Goal: Book appointment/travel/reservation

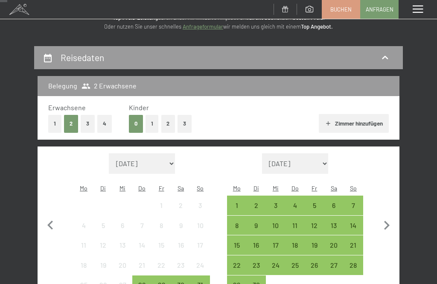
scroll to position [55, 0]
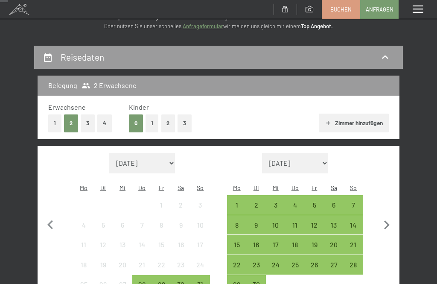
click at [86, 123] on button "3" at bounding box center [88, 122] width 14 height 17
click at [153, 122] on button "1" at bounding box center [151, 122] width 13 height 17
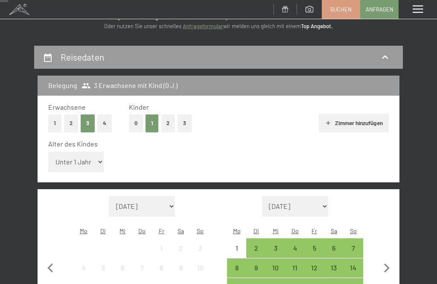
click at [94, 156] on select "Unter 1 Jahr 1 Jahr 2 Jahre 3 Jahre 4 Jahre 5 Jahre 6 Jahre 7 Jahre 8 Jahre 9 J…" at bounding box center [75, 161] width 55 height 20
select select "17"
click at [72, 124] on button "2" at bounding box center [71, 122] width 14 height 17
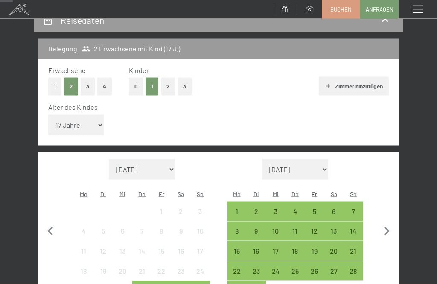
scroll to position [94, 0]
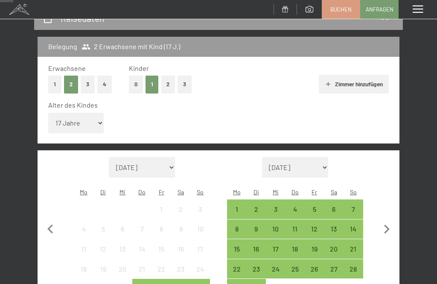
click at [387, 220] on icon "button" at bounding box center [386, 229] width 18 height 18
select select "[DATE]"
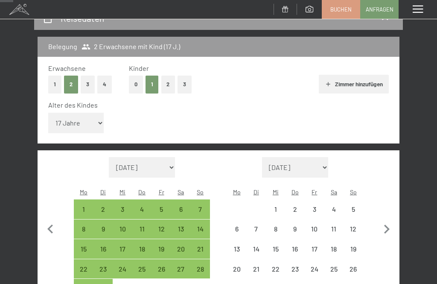
select select "[DATE]"
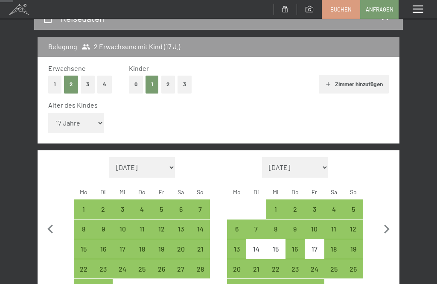
click at [354, 225] on div "12" at bounding box center [353, 234] width 18 height 18
select select "[DATE]"
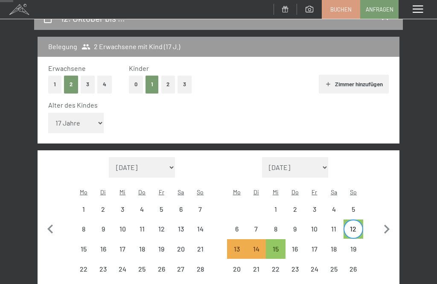
click at [354, 245] on div "19" at bounding box center [353, 254] width 18 height 18
select select "[DATE]"
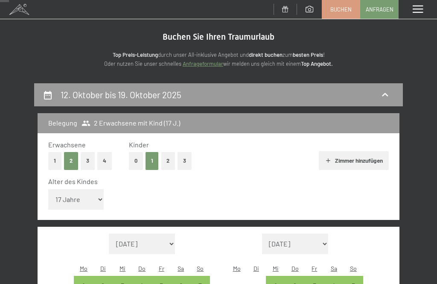
scroll to position [0, 0]
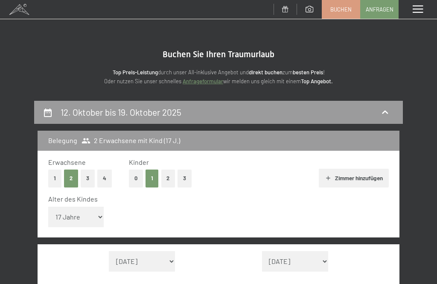
click at [419, 8] on span at bounding box center [417, 10] width 10 height 8
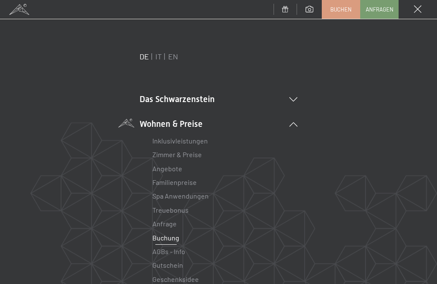
click at [189, 156] on link "Zimmer & Preise" at bounding box center [176, 154] width 49 height 8
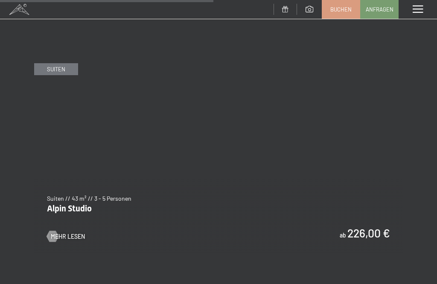
scroll to position [1982, 0]
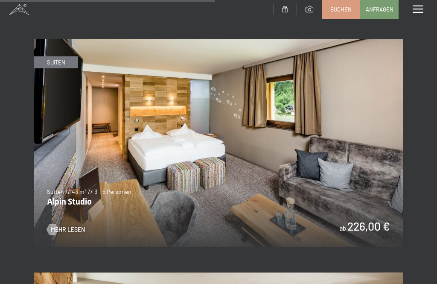
click at [356, 174] on img at bounding box center [218, 142] width 368 height 207
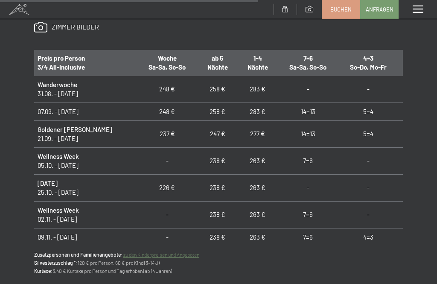
scroll to position [8, 6]
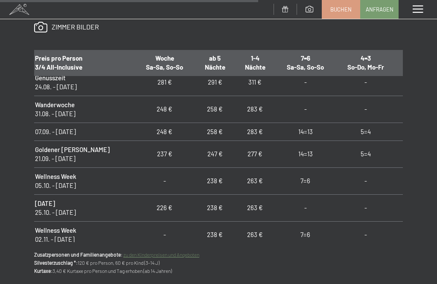
click at [190, 255] on link "zu den Kinderpreisen und Angeboten" at bounding box center [161, 254] width 76 height 6
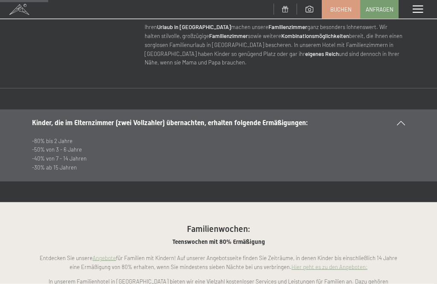
scroll to position [432, 0]
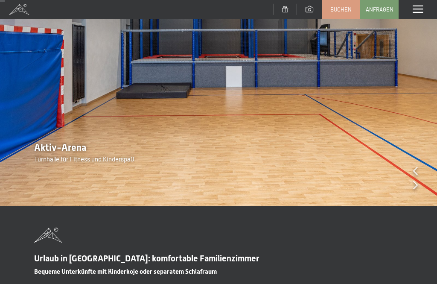
scroll to position [0, 0]
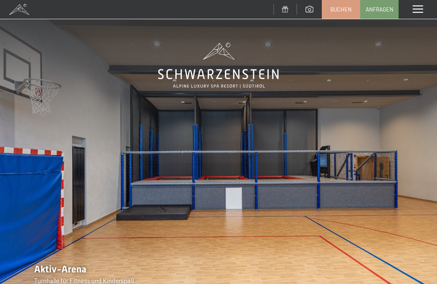
click at [419, 8] on span at bounding box center [417, 10] width 10 height 8
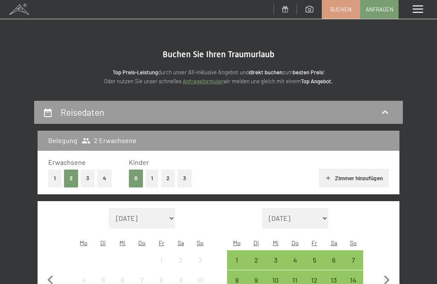
click at [90, 176] on button "3" at bounding box center [88, 177] width 14 height 17
click at [151, 175] on button "1" at bounding box center [151, 177] width 13 height 17
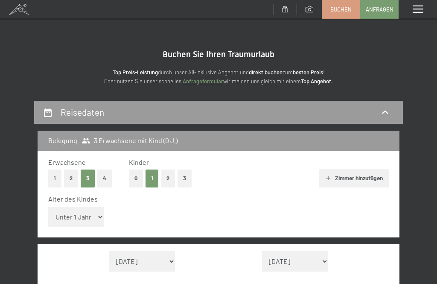
click at [91, 209] on select "Unter 1 Jahr 1 Jahr 2 Jahre 3 Jahre 4 Jahre 5 Jahre 6 Jahre 7 Jahre 8 Jahre 9 J…" at bounding box center [75, 216] width 55 height 20
select select "12"
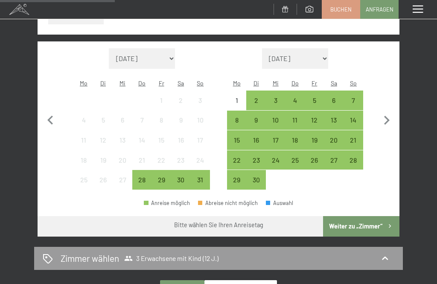
scroll to position [203, 0]
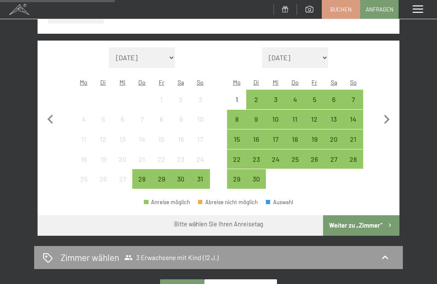
click at [385, 110] on icon "button" at bounding box center [386, 119] width 18 height 18
select select "[DATE]"
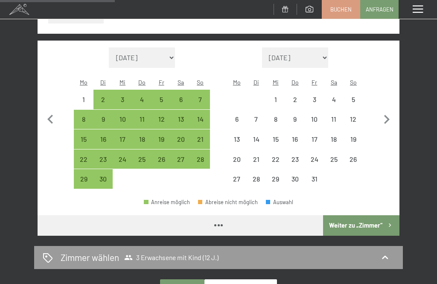
select select "[DATE]"
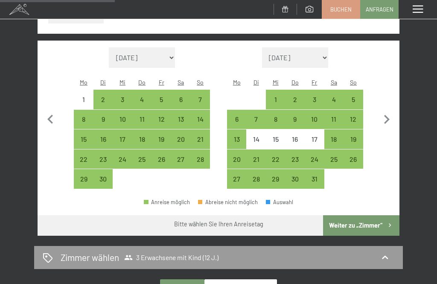
click at [356, 116] on div "12" at bounding box center [353, 125] width 18 height 18
select select "[DATE]"
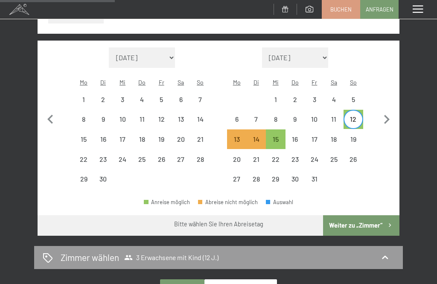
click at [356, 136] on div "19" at bounding box center [353, 145] width 18 height 18
select select "[DATE]"
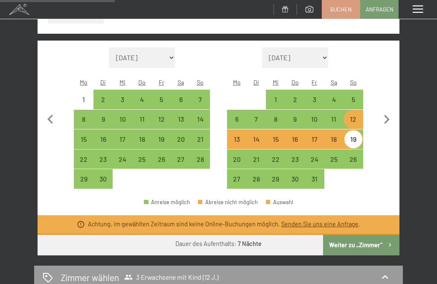
click at [338, 220] on link "Senden Sie uns eine Anfrage" at bounding box center [319, 223] width 77 height 7
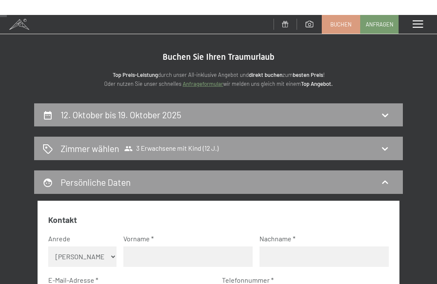
scroll to position [0, 0]
